Goal: Register for event/course

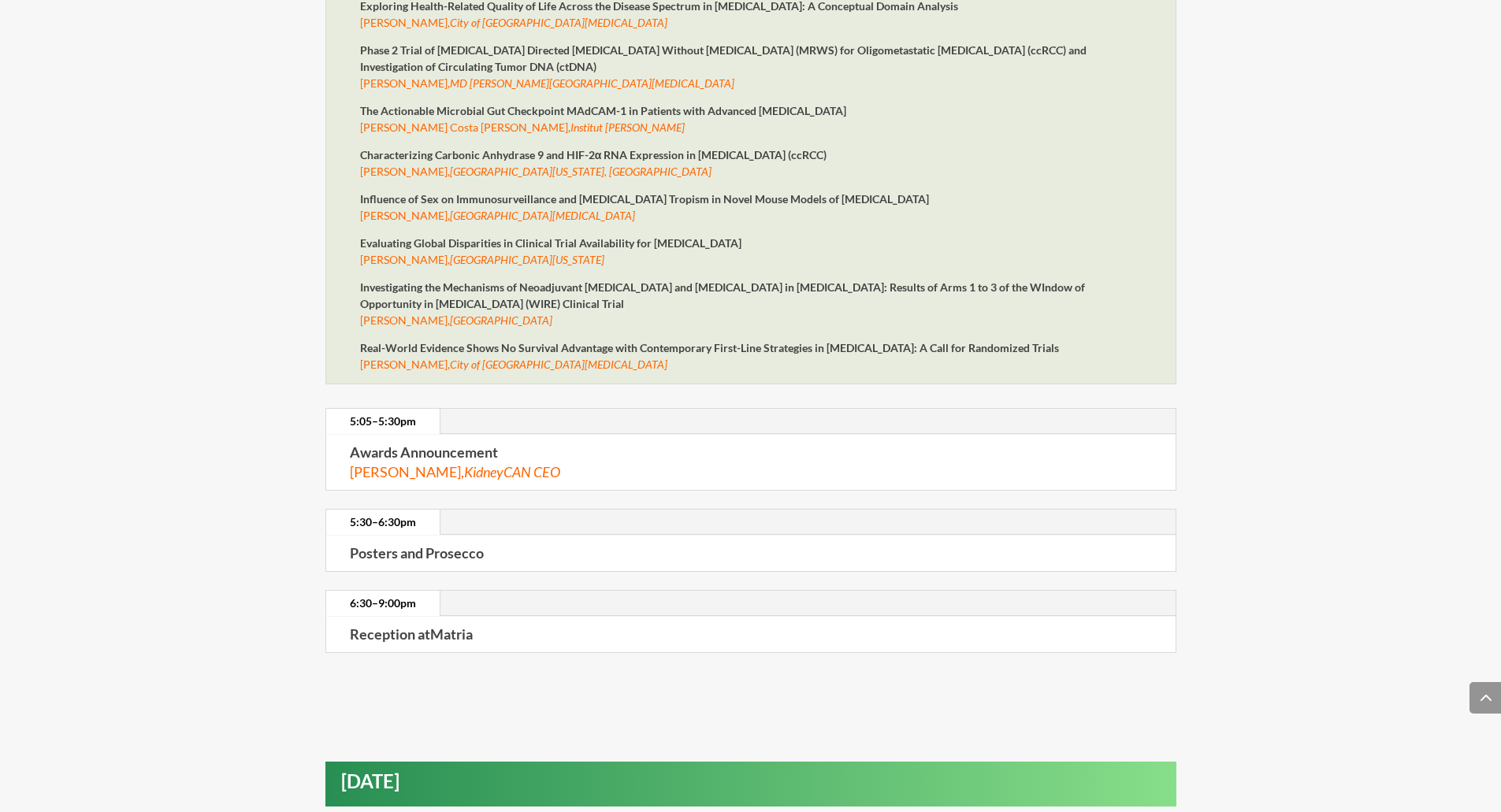
scroll to position [3612, 0]
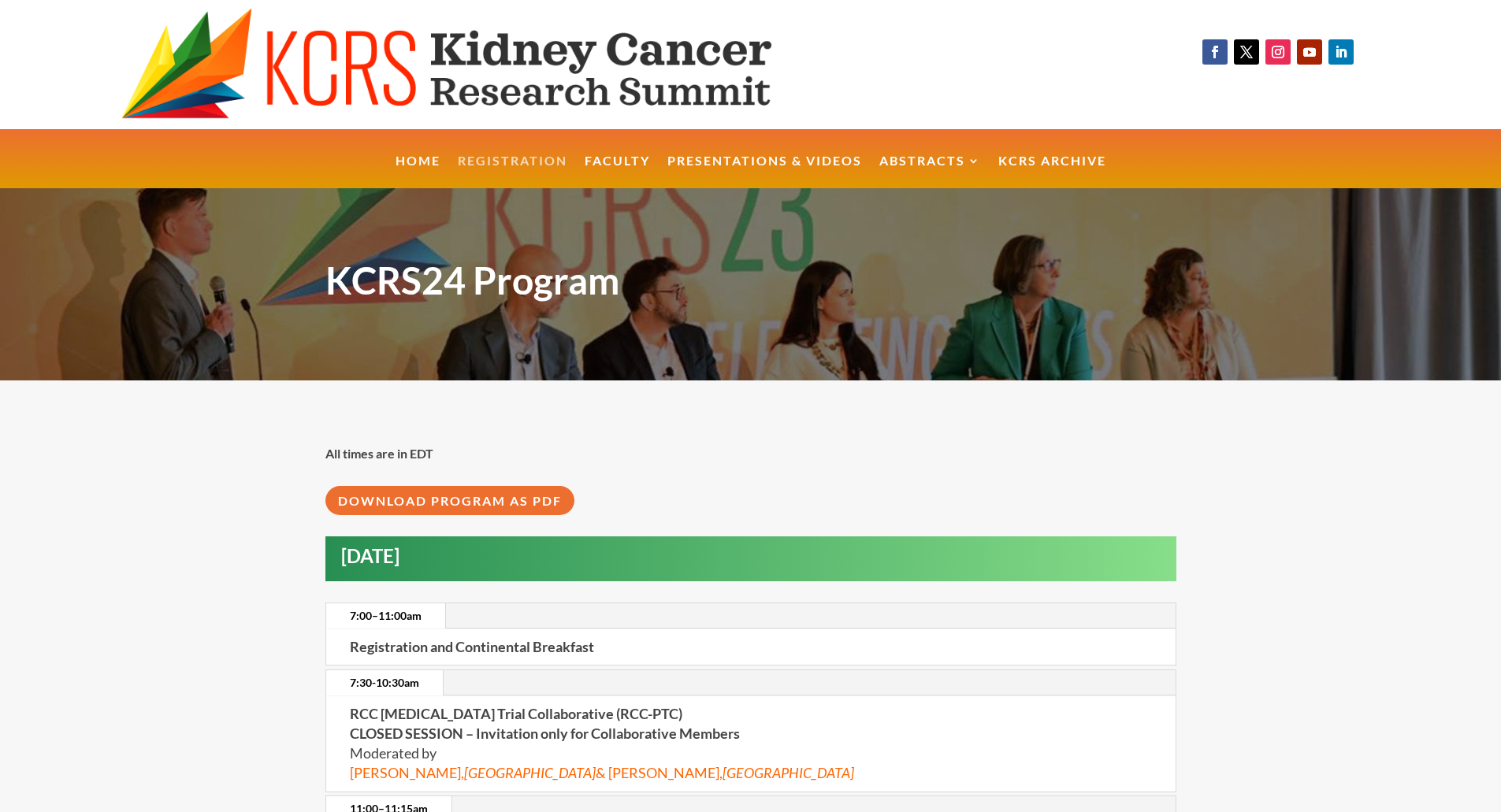
click at [545, 157] on link "Registration" at bounding box center [512, 172] width 110 height 34
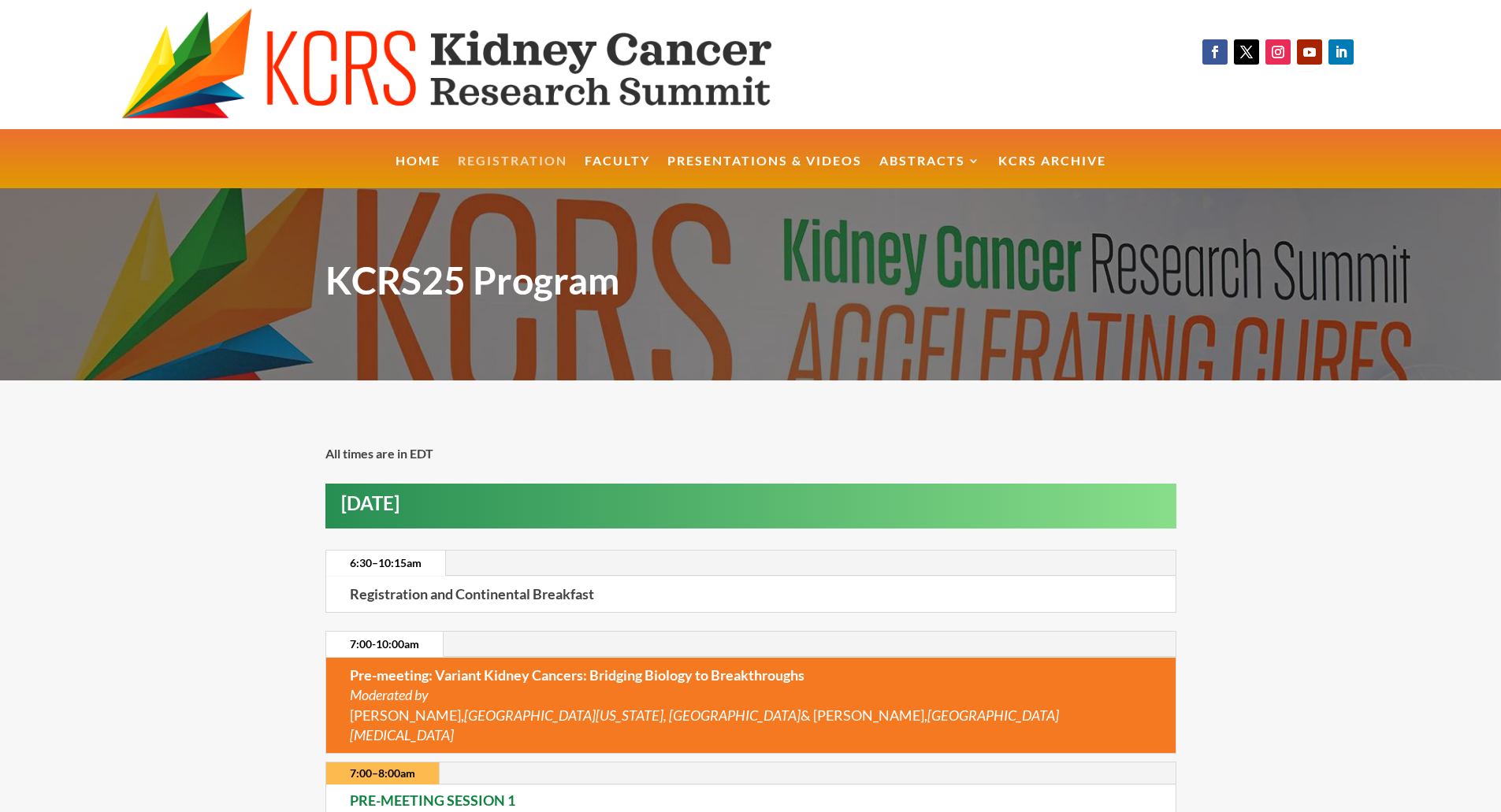
click at [497, 169] on link "Registration" at bounding box center [512, 172] width 110 height 34
